Goal: Check status

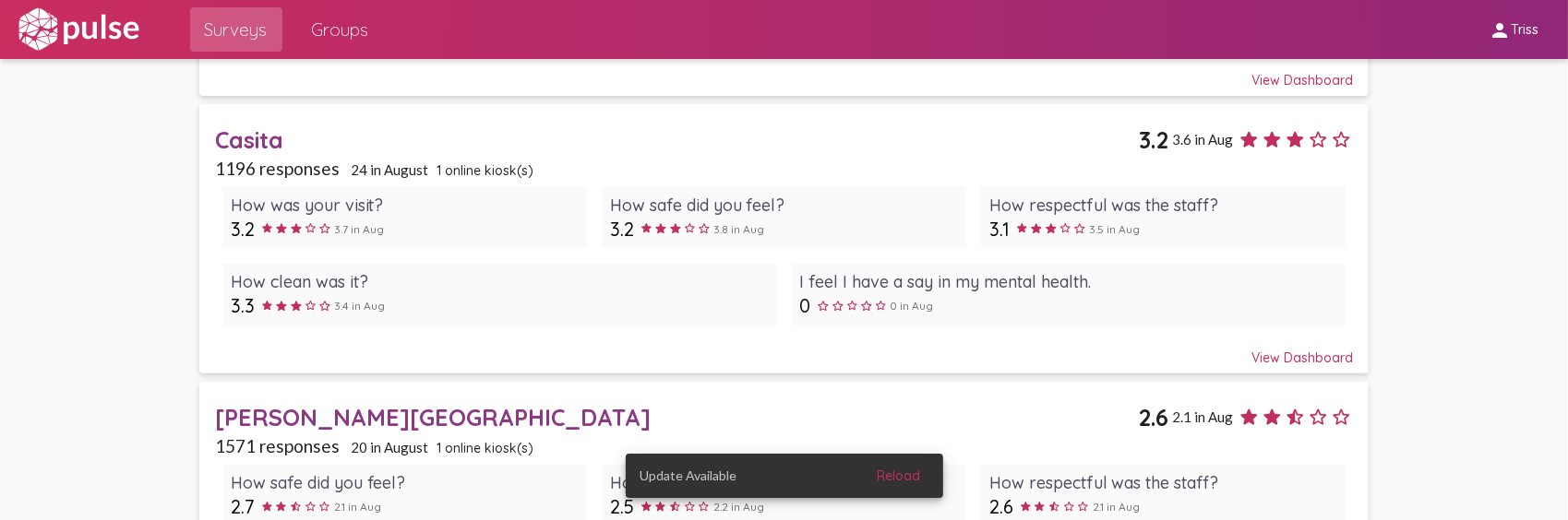
scroll to position [461, 0]
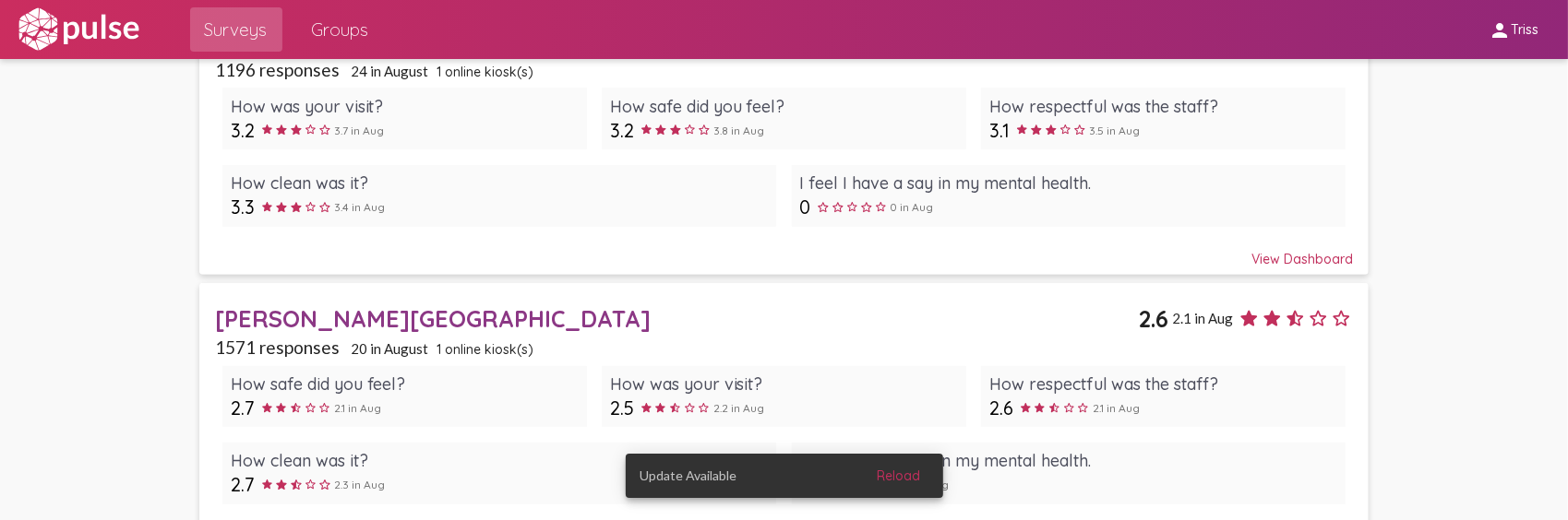
click at [278, 308] on div "[PERSON_NAME][GEOGRAPHIC_DATA]" at bounding box center [677, 319] width 924 height 29
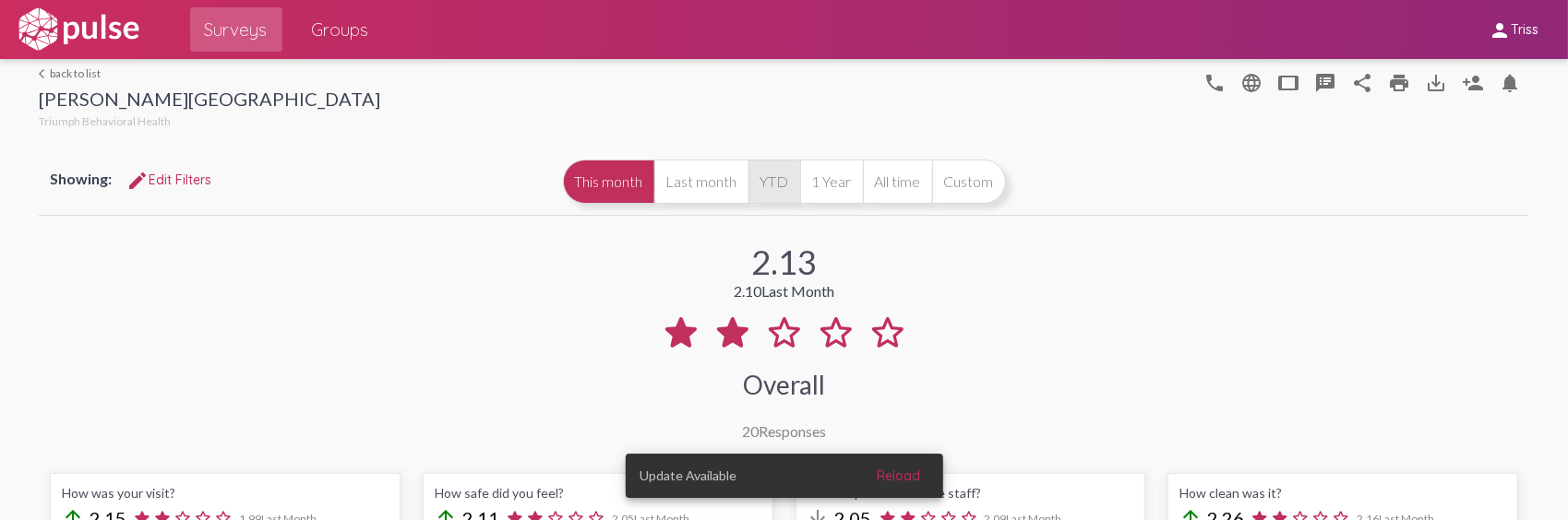
click at [765, 187] on button "YTD" at bounding box center [774, 181] width 52 height 44
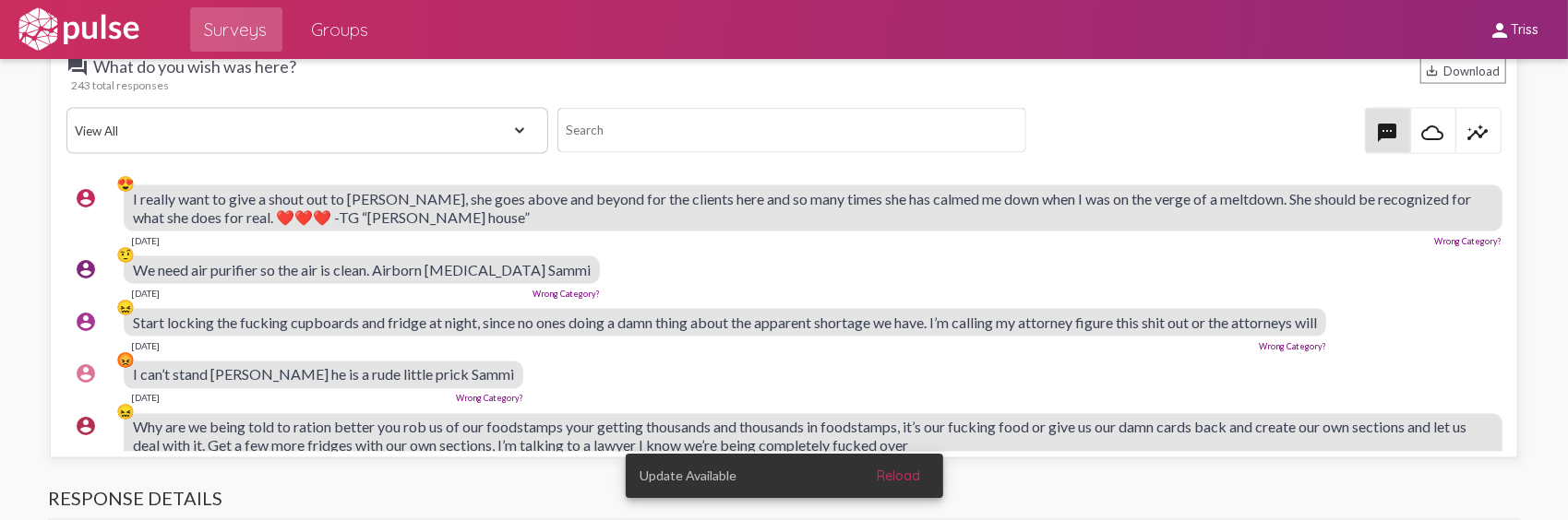
scroll to position [92, 0]
